Goal: Navigation & Orientation: Find specific page/section

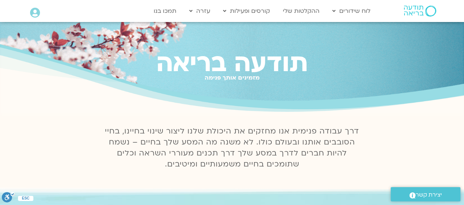
click at [351, 47] on div "תודעה בריאה מזמינים אותך פנימה" at bounding box center [232, 68] width 464 height 93
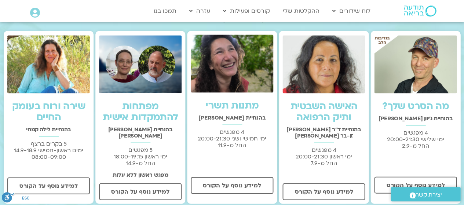
scroll to position [200, 0]
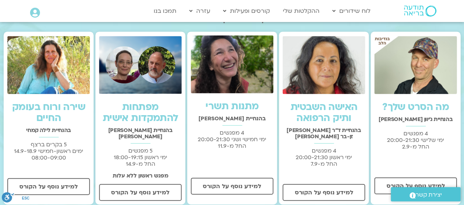
click at [384, 42] on img at bounding box center [415, 65] width 82 height 58
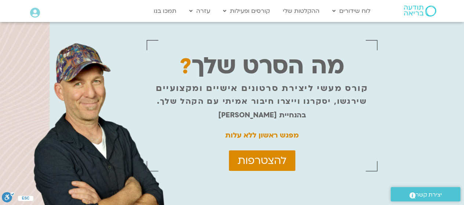
click at [248, 47] on div "מה הסרט שלך ?" at bounding box center [262, 58] width 165 height 36
